Goal: Information Seeking & Learning: Learn about a topic

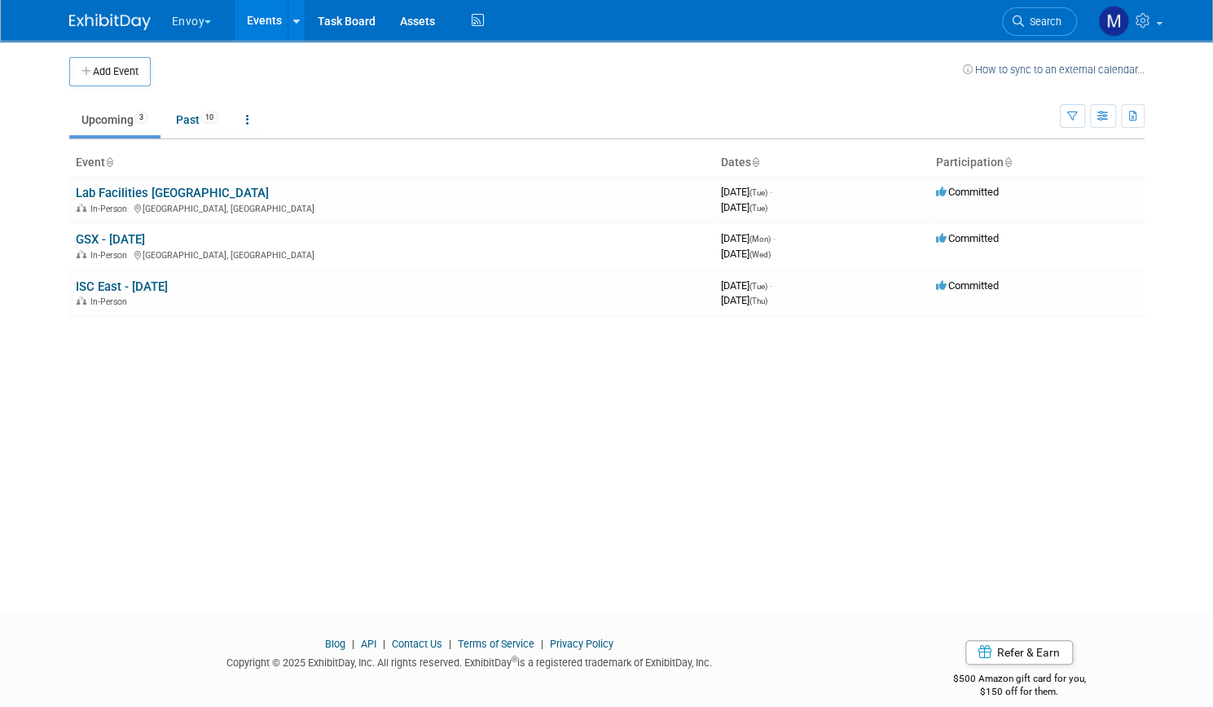
click at [179, 15] on button "Envoy" at bounding box center [201, 18] width 62 height 36
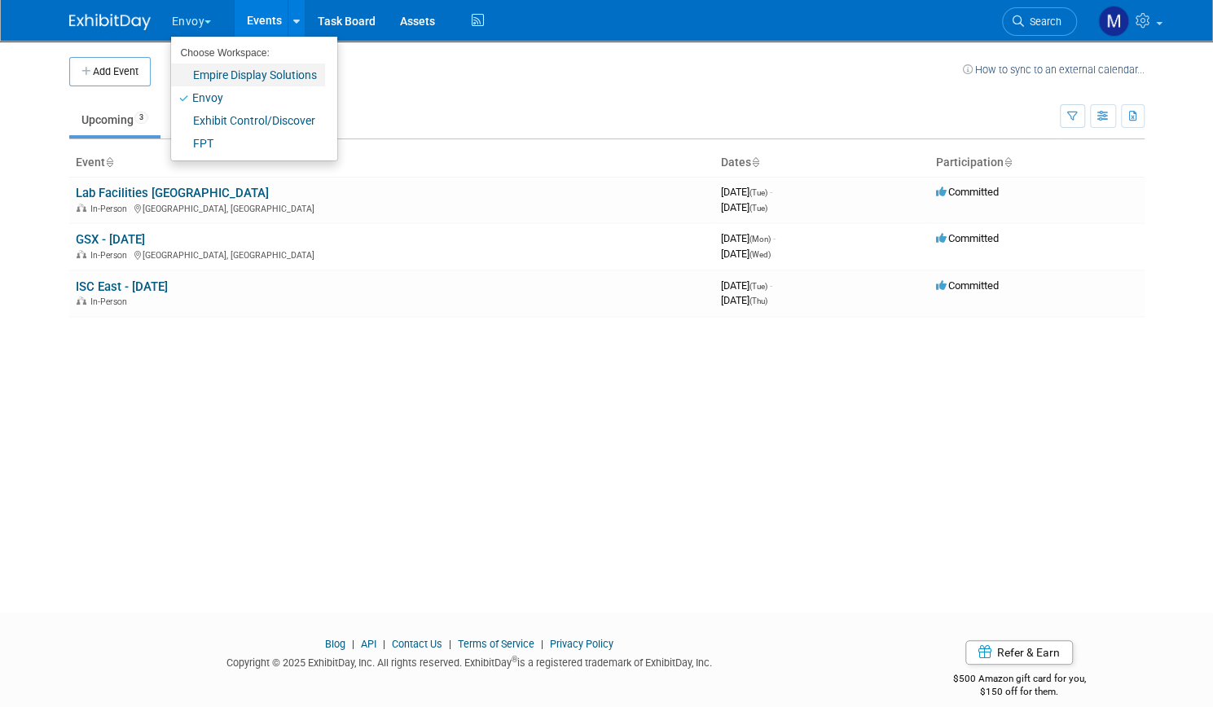
click at [193, 78] on link "Empire Display Solutions" at bounding box center [248, 75] width 154 height 23
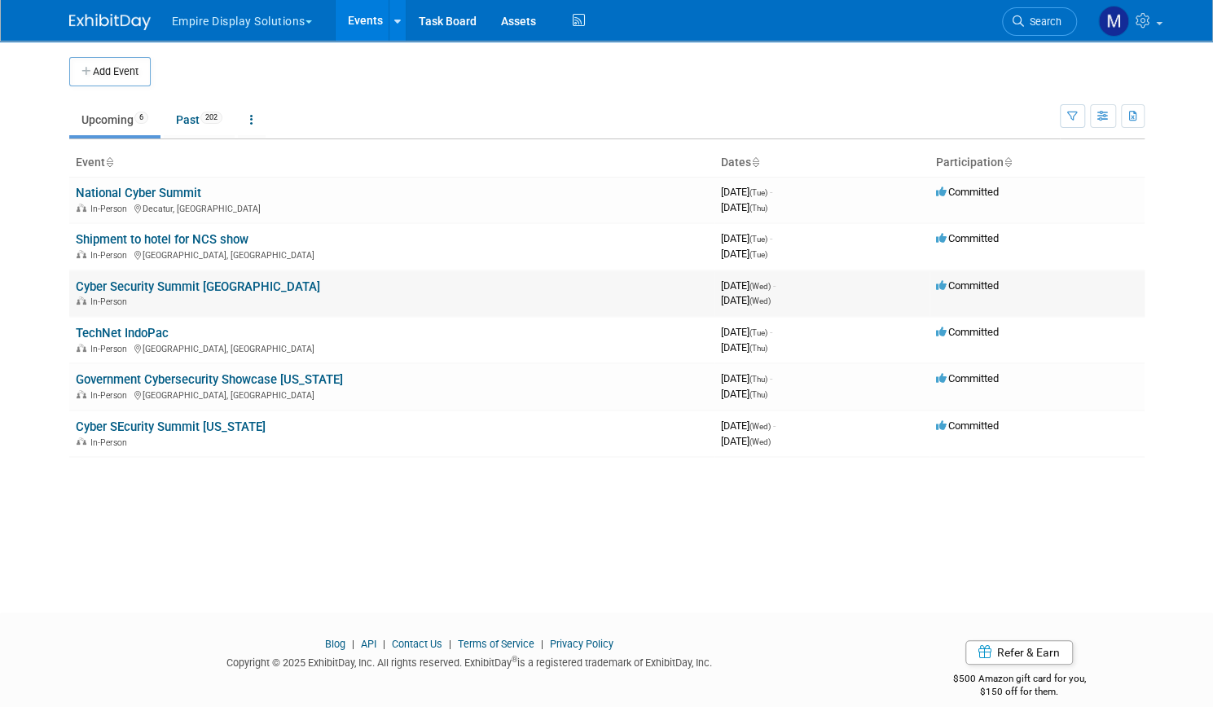
click at [161, 286] on link "Cyber Security Summit [GEOGRAPHIC_DATA]" at bounding box center [198, 286] width 244 height 15
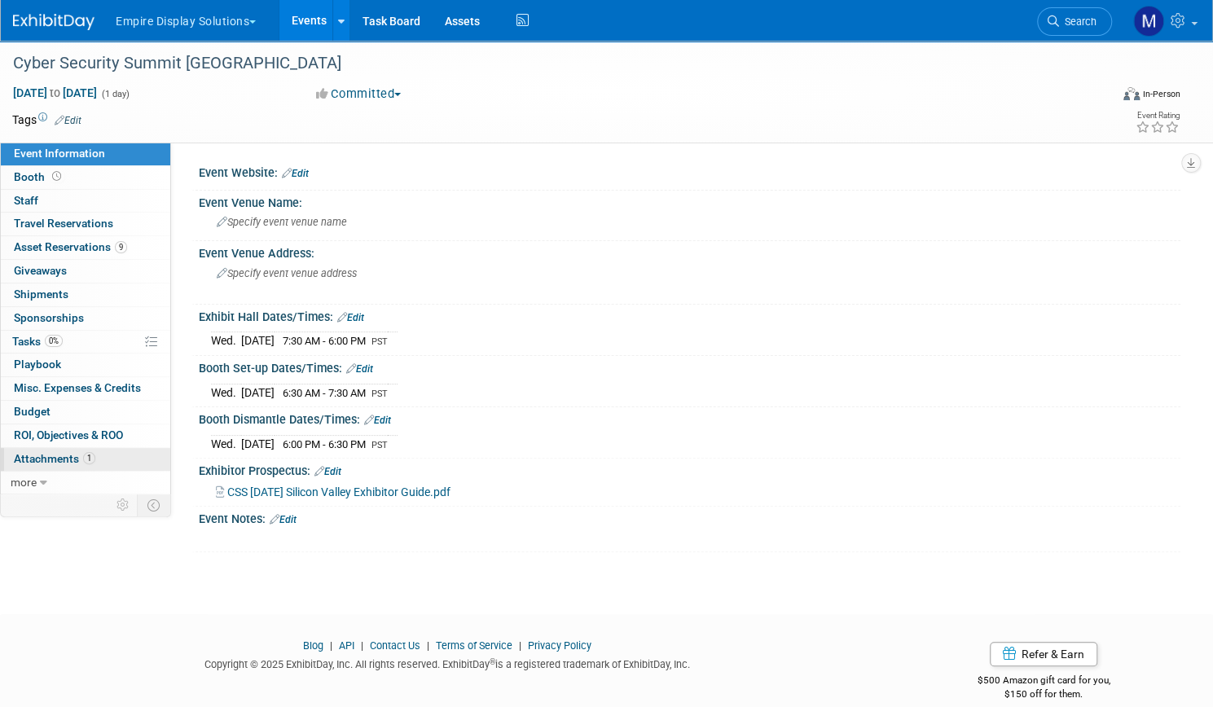
click at [95, 459] on span "Attachments 1" at bounding box center [54, 458] width 81 height 13
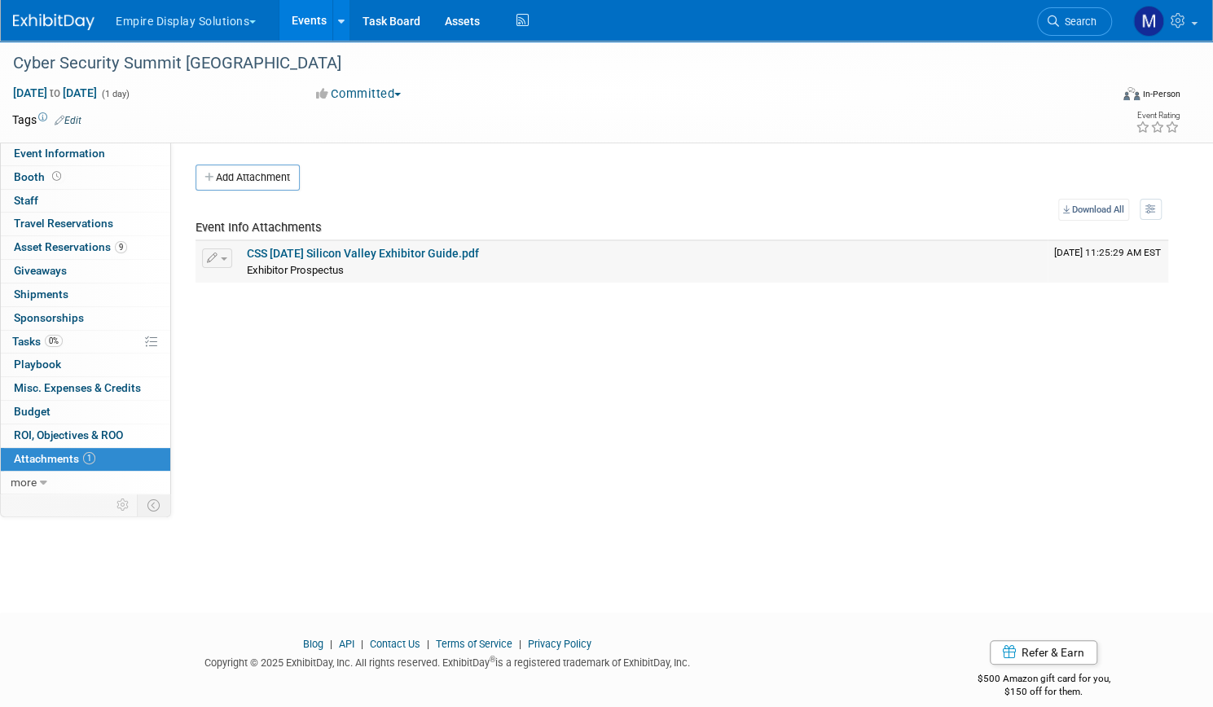
click at [458, 257] on link "CSS 10.08.25 Silicon Valley Exhibitor Guide.pdf" at bounding box center [363, 253] width 232 height 13
click at [105, 151] on span "Event Information" at bounding box center [59, 153] width 91 height 13
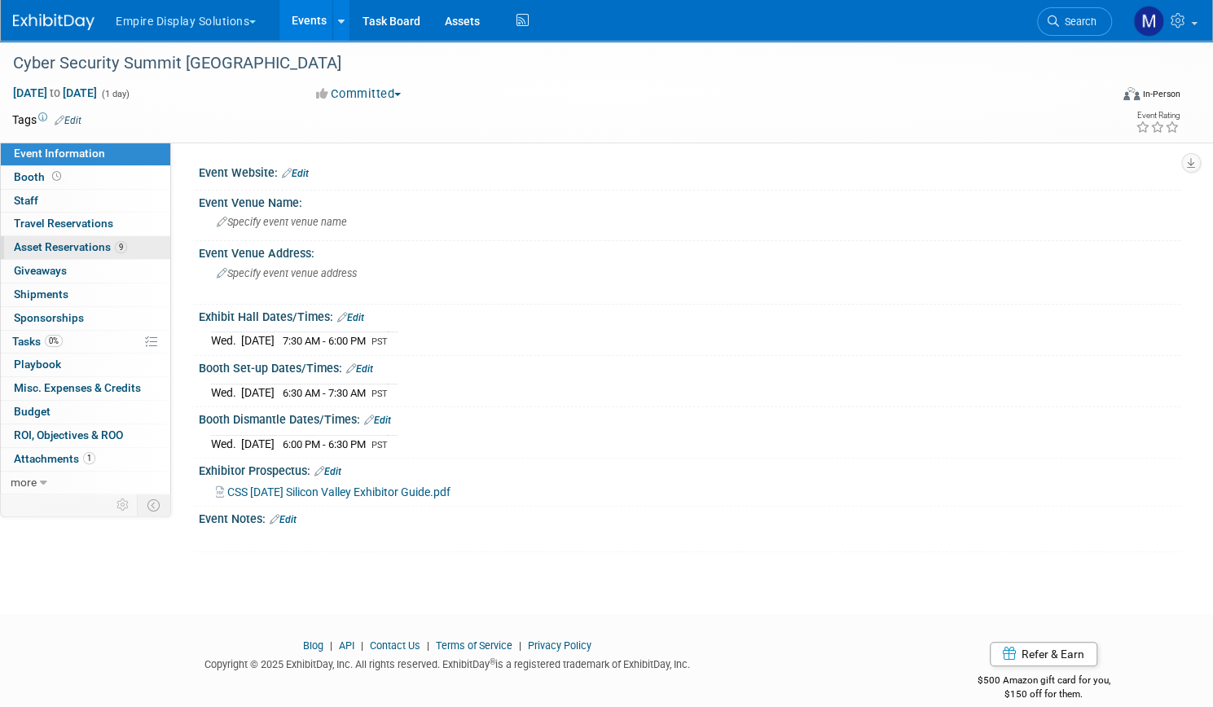
click at [127, 242] on span "Asset Reservations 9" at bounding box center [70, 246] width 113 height 13
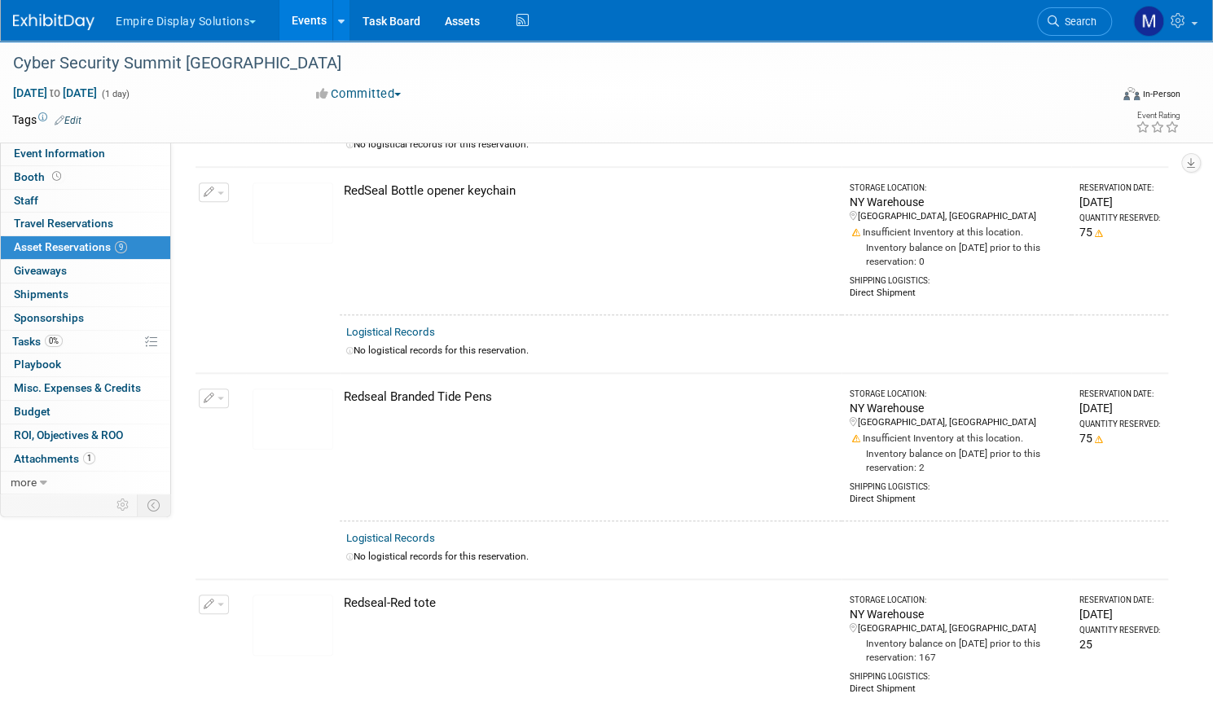
scroll to position [680, 0]
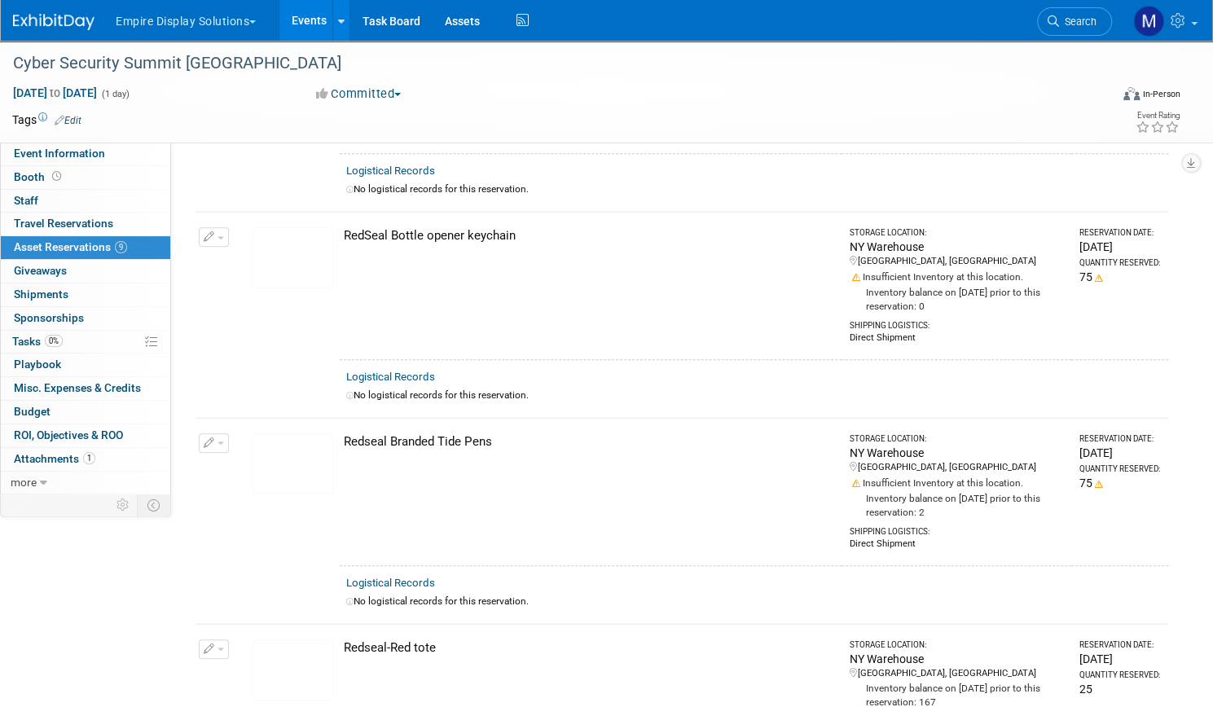
click at [339, 24] on link "Events" at bounding box center [308, 20] width 59 height 41
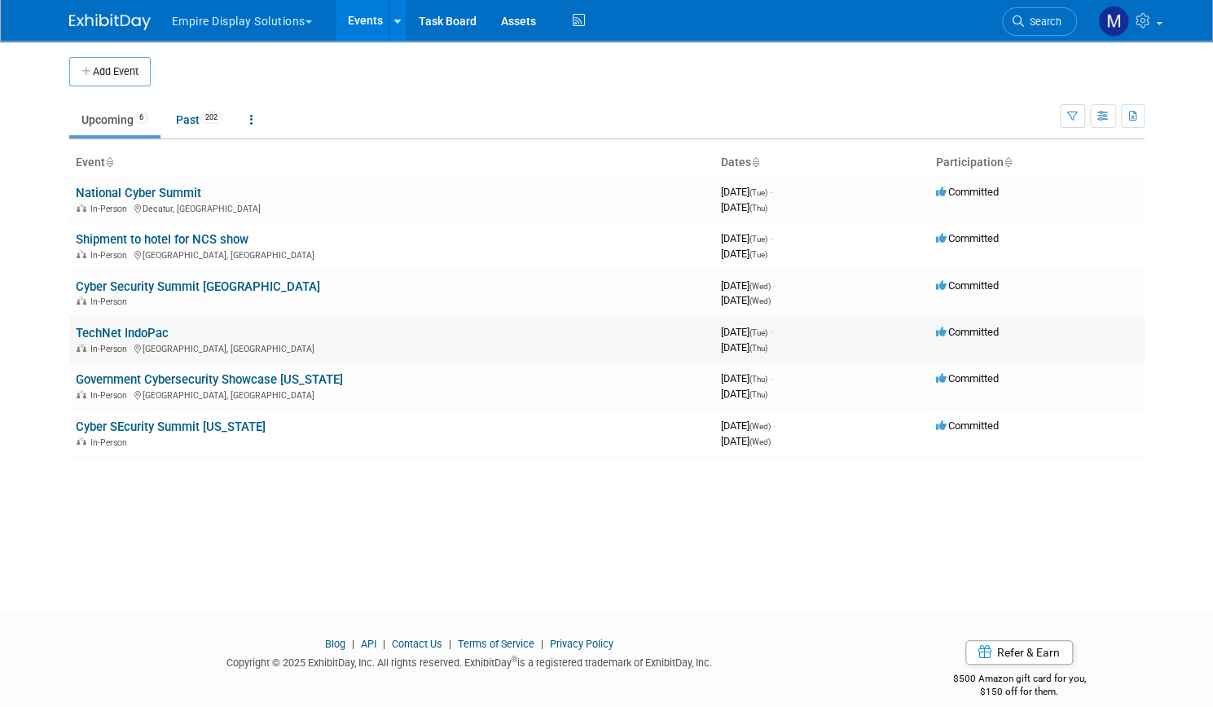
click at [124, 333] on link "TechNet IndoPac" at bounding box center [122, 333] width 93 height 15
